Goal: Information Seeking & Learning: Understand process/instructions

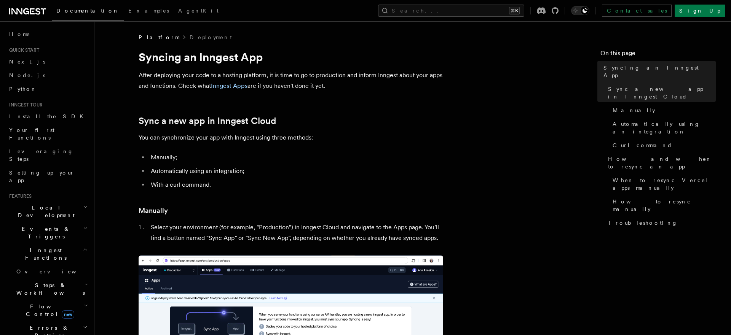
click at [278, 172] on li "Automatically using an integration;" at bounding box center [296, 171] width 295 height 11
click at [292, 172] on li "Automatically using an integration;" at bounding box center [296, 171] width 295 height 11
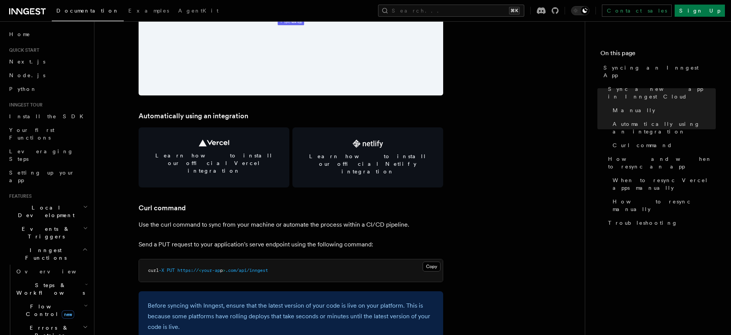
scroll to position [989, 0]
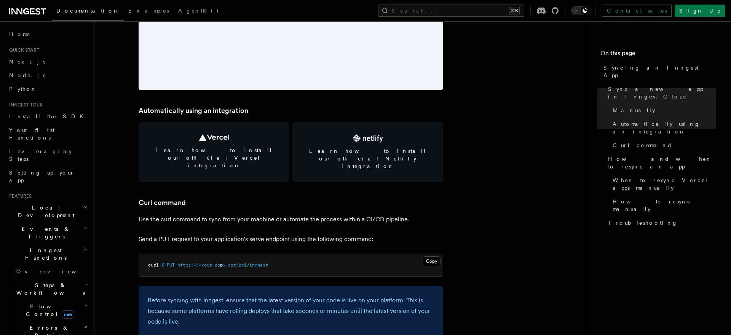
click at [225, 214] on p "Use the curl command to sync from your machine or automate the process within a…" at bounding box center [291, 219] width 305 height 11
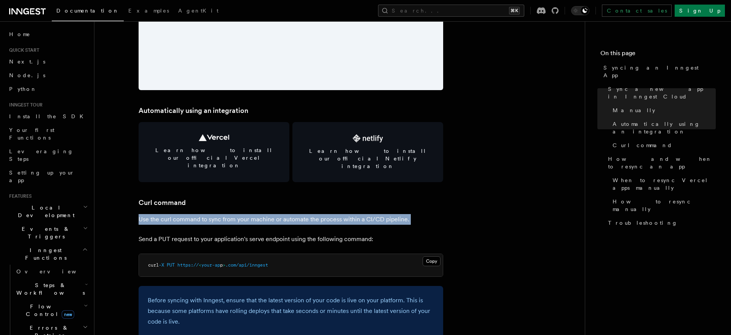
click at [219, 214] on p "Use the curl command to sync from your machine or automate the process within a…" at bounding box center [291, 219] width 305 height 11
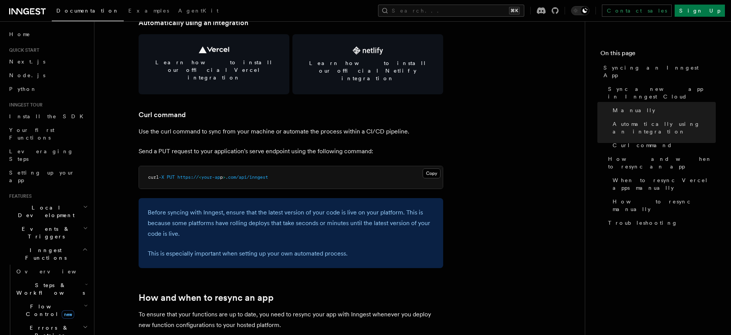
scroll to position [1077, 0]
click at [219, 207] on p "Before syncing with Inngest, ensure that the latest version of your code is liv…" at bounding box center [291, 223] width 286 height 32
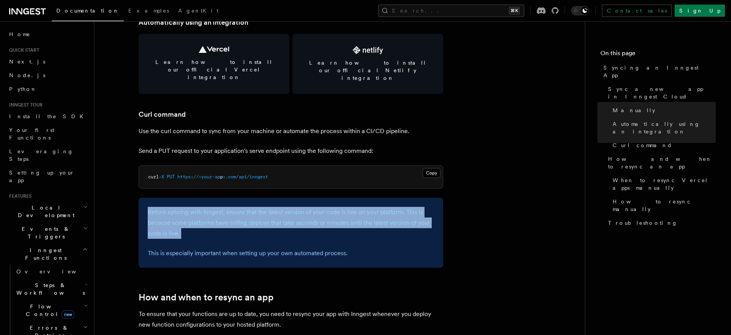
click at [219, 207] on p "Before syncing with Inngest, ensure that the latest version of your code is liv…" at bounding box center [291, 223] width 286 height 32
click at [210, 207] on p "Before syncing with Inngest, ensure that the latest version of your code is liv…" at bounding box center [291, 223] width 286 height 32
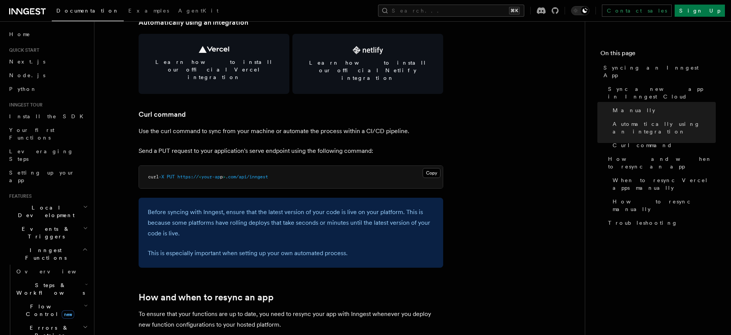
click at [204, 216] on p "Before syncing with Inngest, ensure that the latest version of your code is liv…" at bounding box center [291, 223] width 286 height 32
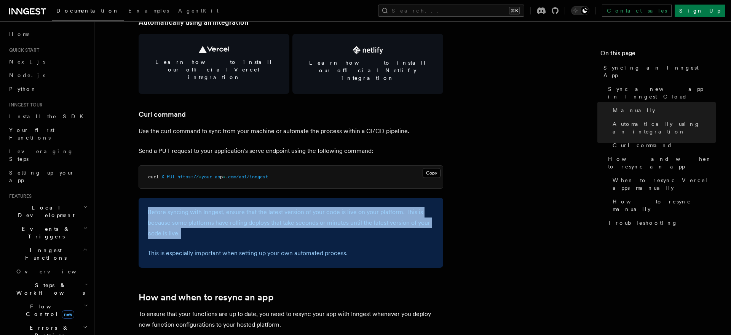
click at [204, 216] on p "Before syncing with Inngest, ensure that the latest version of your code is liv…" at bounding box center [291, 223] width 286 height 32
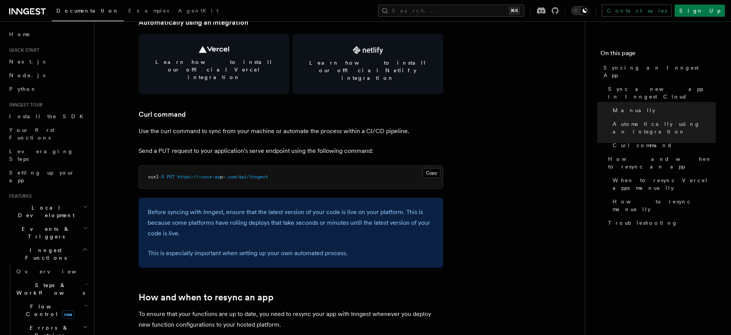
click at [204, 216] on p "Before syncing with Inngest, ensure that the latest version of your code is liv…" at bounding box center [291, 223] width 286 height 32
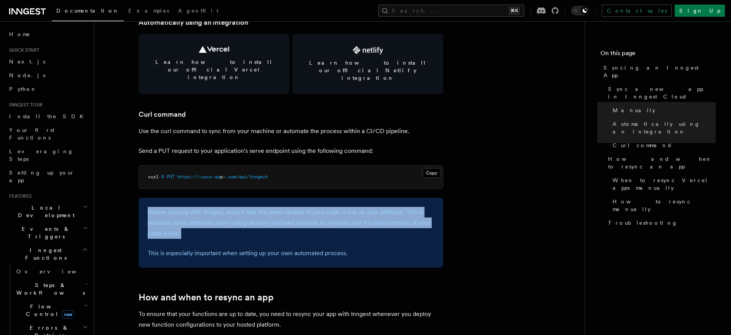
click at [219, 218] on p "Before syncing with Inngest, ensure that the latest version of your code is liv…" at bounding box center [291, 223] width 286 height 32
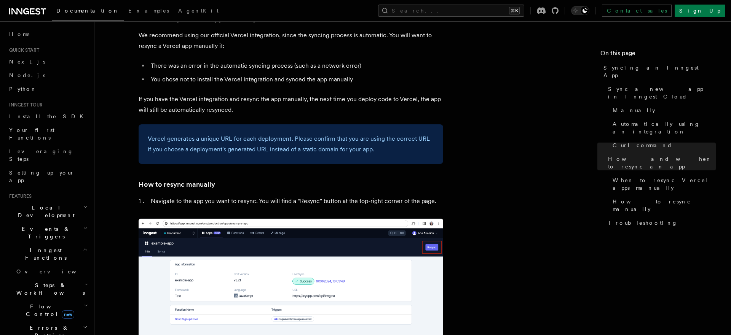
scroll to position [1450, 0]
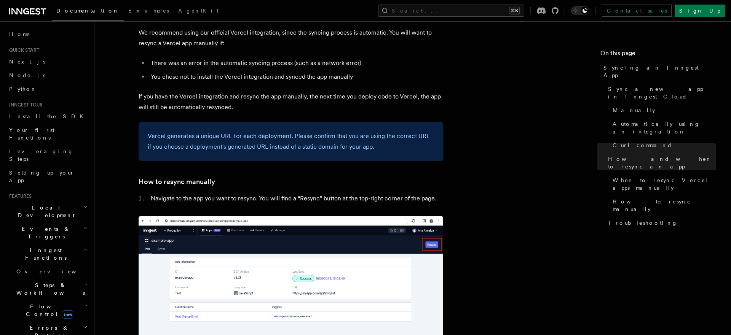
drag, startPoint x: 28, startPoint y: 11, endPoint x: 33, endPoint y: 13, distance: 4.8
click at [28, 11] on icon at bounding box center [26, 11] width 6 height 6
